Goal: Task Accomplishment & Management: Use online tool/utility

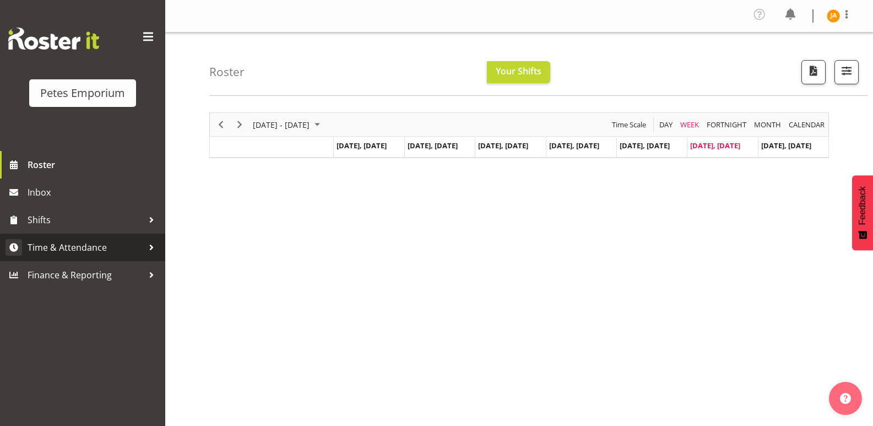
click at [84, 239] on span "Time & Attendance" at bounding box center [86, 247] width 116 height 17
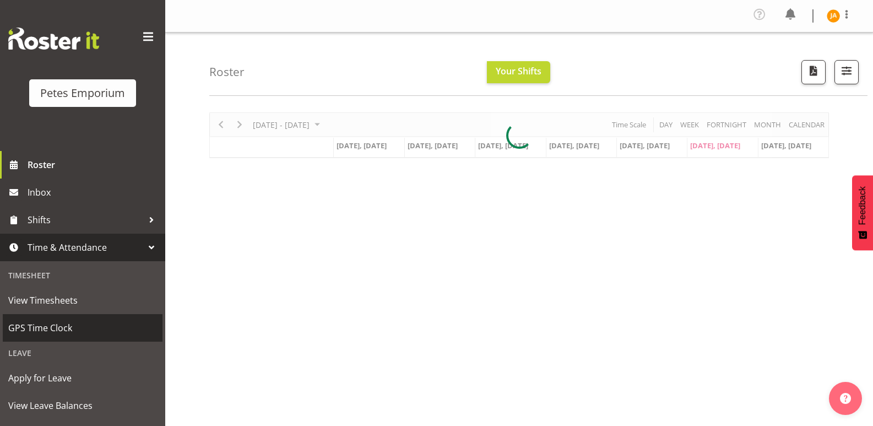
click at [51, 324] on span "GPS Time Clock" at bounding box center [82, 328] width 149 height 17
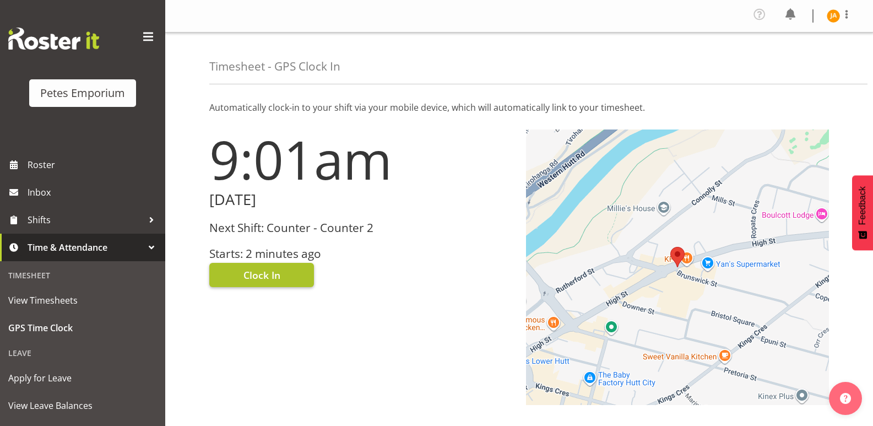
click at [270, 273] on span "Clock In" at bounding box center [262, 275] width 37 height 14
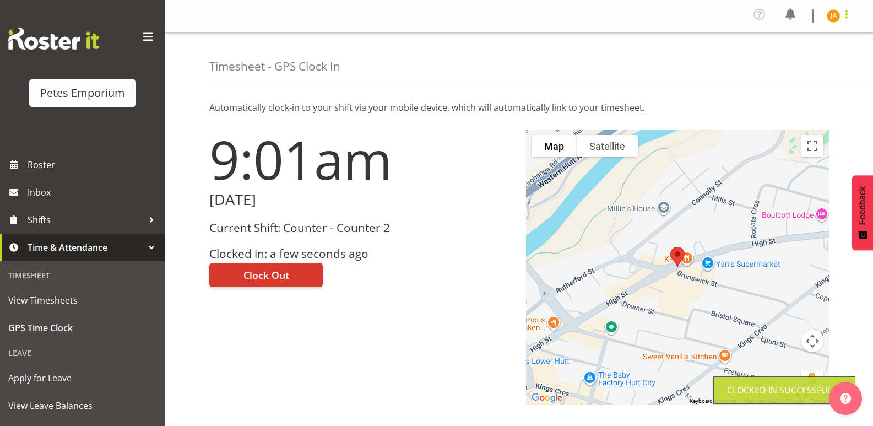
click at [842, 17] on span at bounding box center [846, 14] width 13 height 13
click at [795, 62] on link "Log Out" at bounding box center [801, 61] width 106 height 20
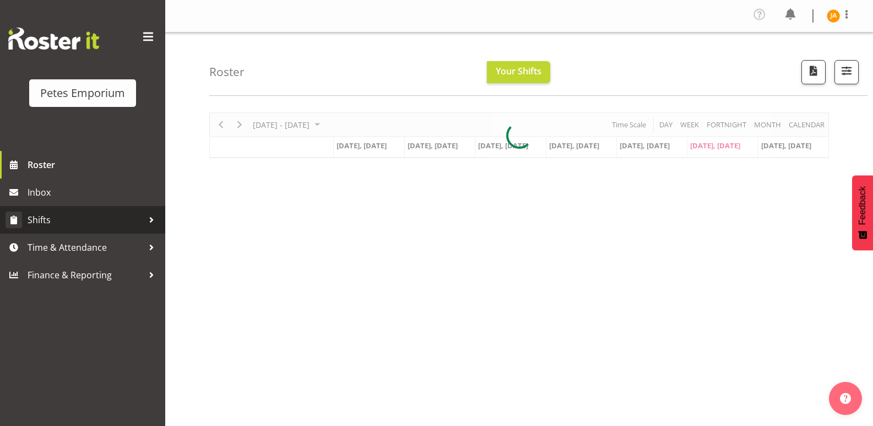
click at [93, 233] on link "Shifts" at bounding box center [82, 220] width 165 height 28
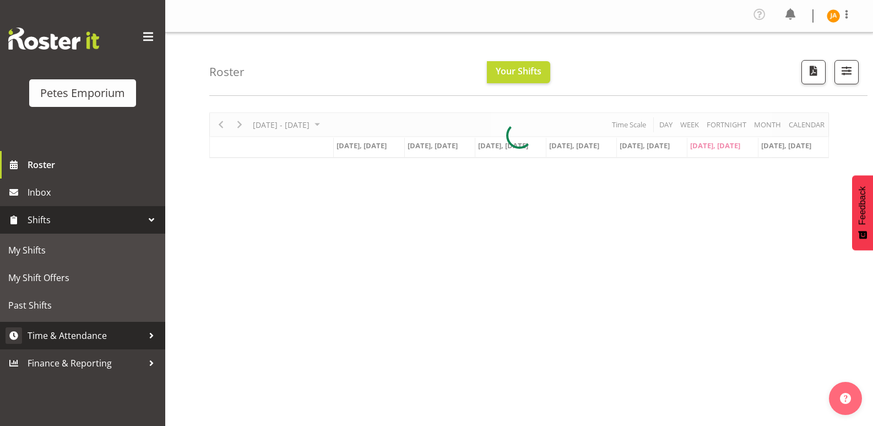
click at [106, 331] on span "Time & Attendance" at bounding box center [86, 335] width 116 height 17
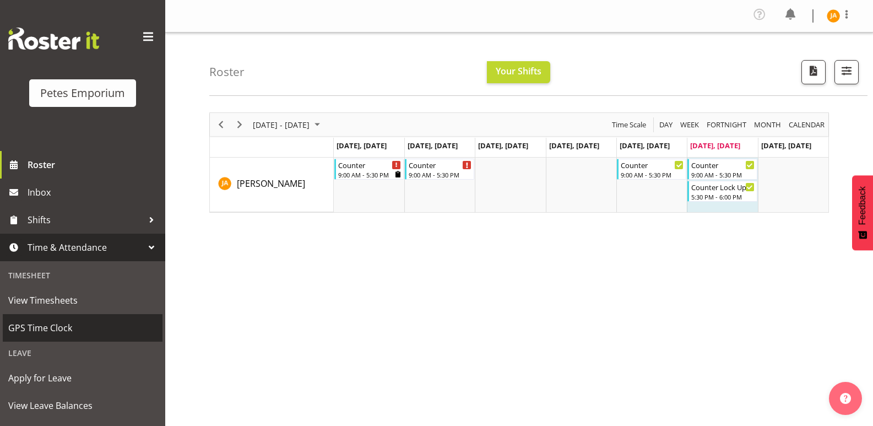
click at [79, 327] on span "GPS Time Clock" at bounding box center [82, 328] width 149 height 17
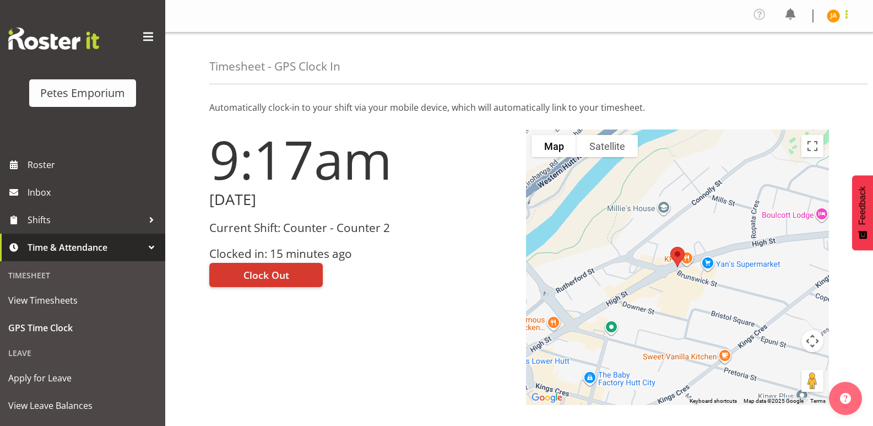
click at [844, 13] on span at bounding box center [846, 14] width 13 height 13
click at [793, 62] on link "Log Out" at bounding box center [801, 61] width 106 height 20
